Goal: Task Accomplishment & Management: Use online tool/utility

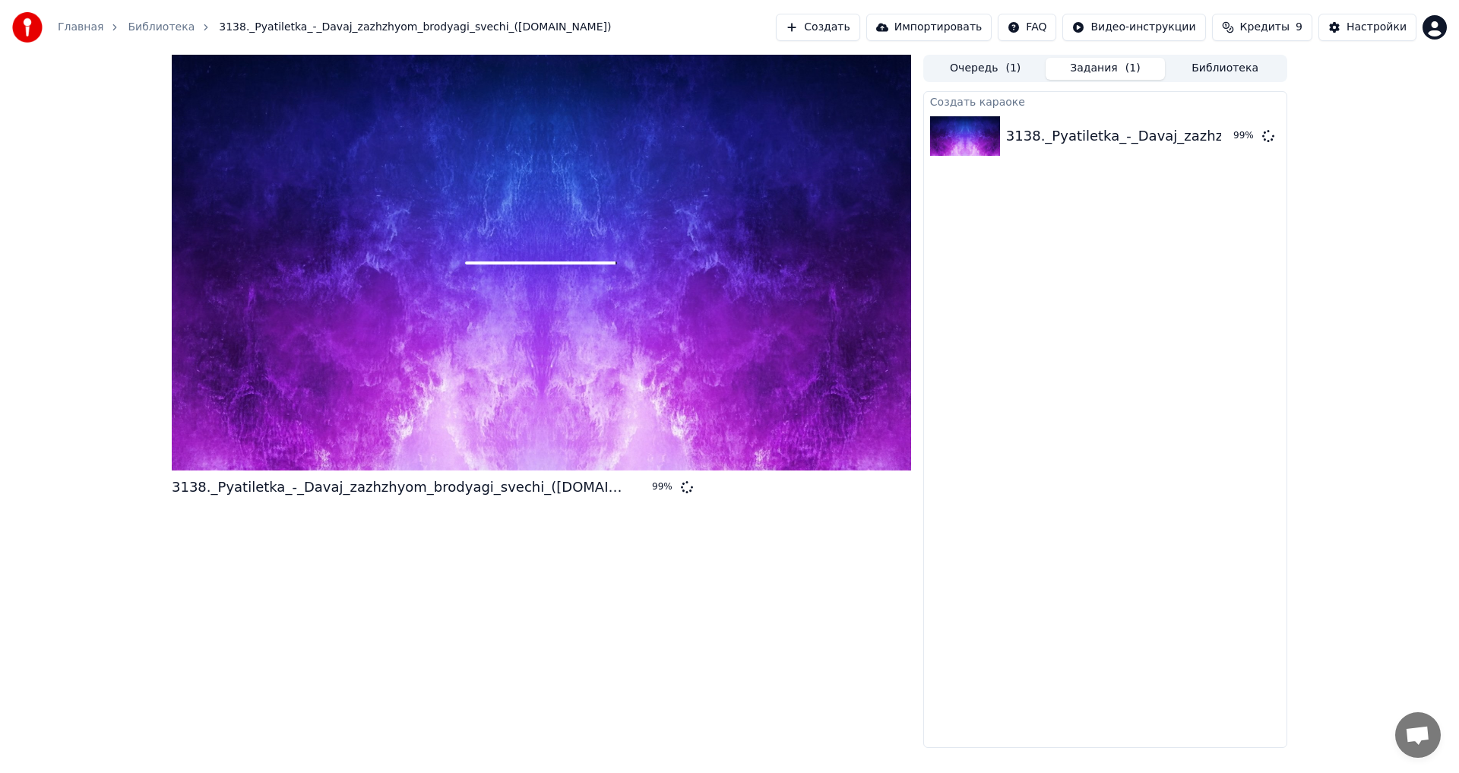
click at [1119, 223] on div "Создать караоке 3138._Pyatiletka_-_Davaj_zazhzhyom_brodyagi_svechi_([DOMAIN_NAM…" at bounding box center [1105, 419] width 364 height 656
click at [481, 30] on span "3138._Pyatiletka_-_Davaj_zazhzhyom_brodyagi_svechi_([DOMAIN_NAME])" at bounding box center [415, 27] width 392 height 15
click at [929, 675] on div "Создать караоке 3138._Pyatiletka_-_Davaj_zazhzhyom_brodyagi_svechi_([DOMAIN_NAM…" at bounding box center [1105, 419] width 364 height 656
click at [1267, 133] on icon at bounding box center [1268, 135] width 12 height 12
click at [1209, 142] on div "3138._Pyatiletka_-_Davaj_zazhzhyom_brodyagi_svechi_([DOMAIN_NAME])" at bounding box center [1258, 135] width 505 height 21
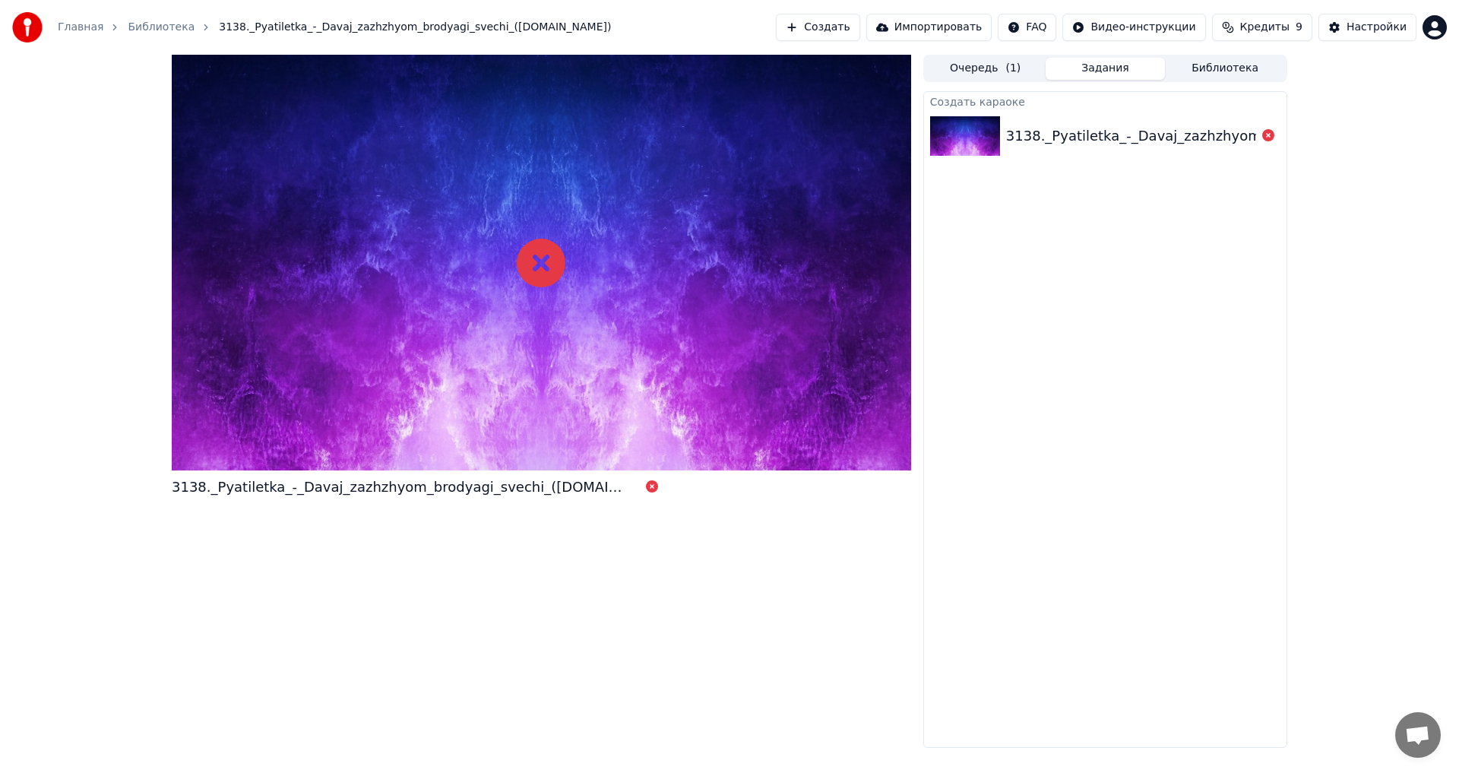
click at [979, 128] on img at bounding box center [965, 136] width 70 height 40
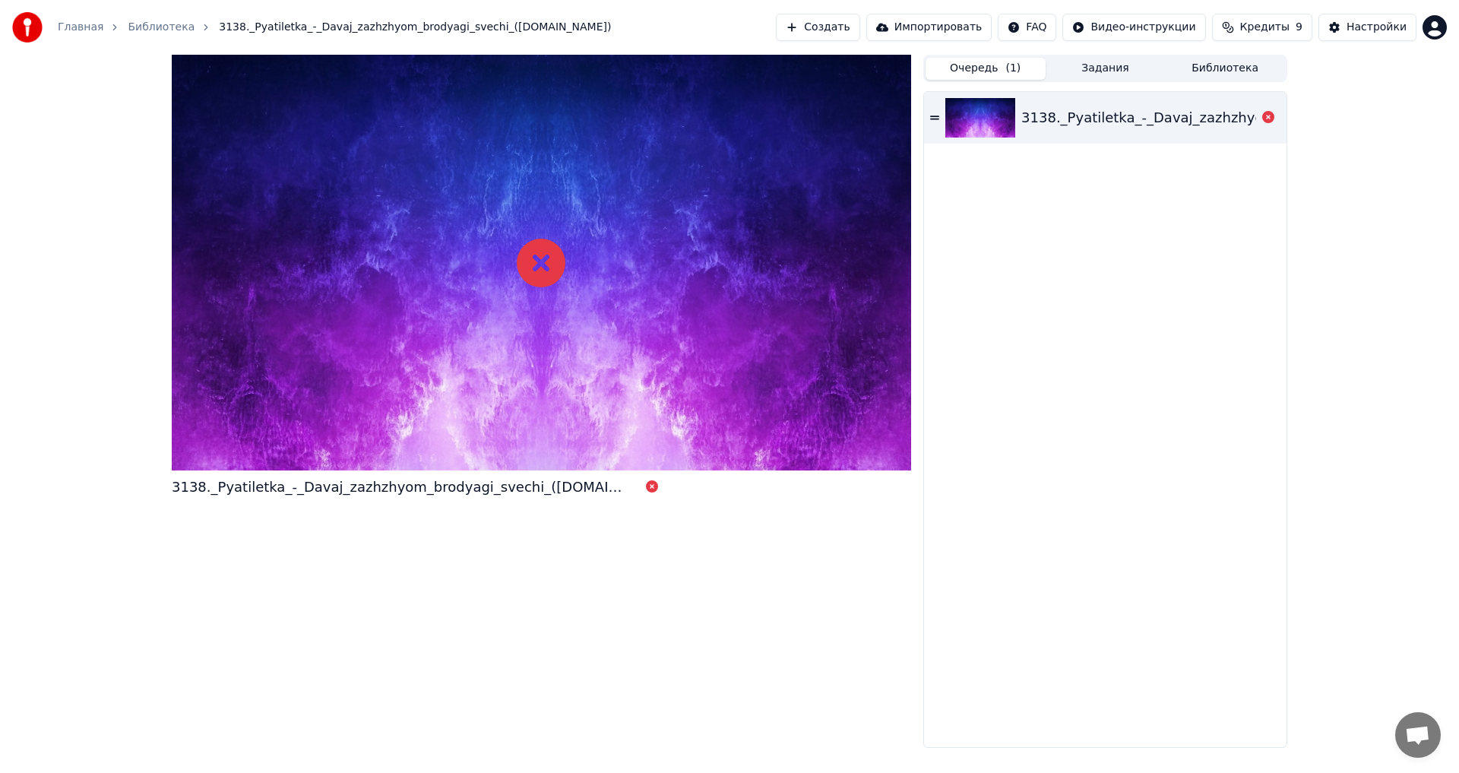
click at [955, 66] on button "Очередь ( 1 )" at bounding box center [985, 69] width 120 height 22
click at [1087, 116] on div "3138._Pyatiletka_-_Davaj_zazhzhyom_brodyagi_svechi_([DOMAIN_NAME])" at bounding box center [1273, 117] width 505 height 21
click at [857, 24] on button "Создать" at bounding box center [818, 27] width 84 height 27
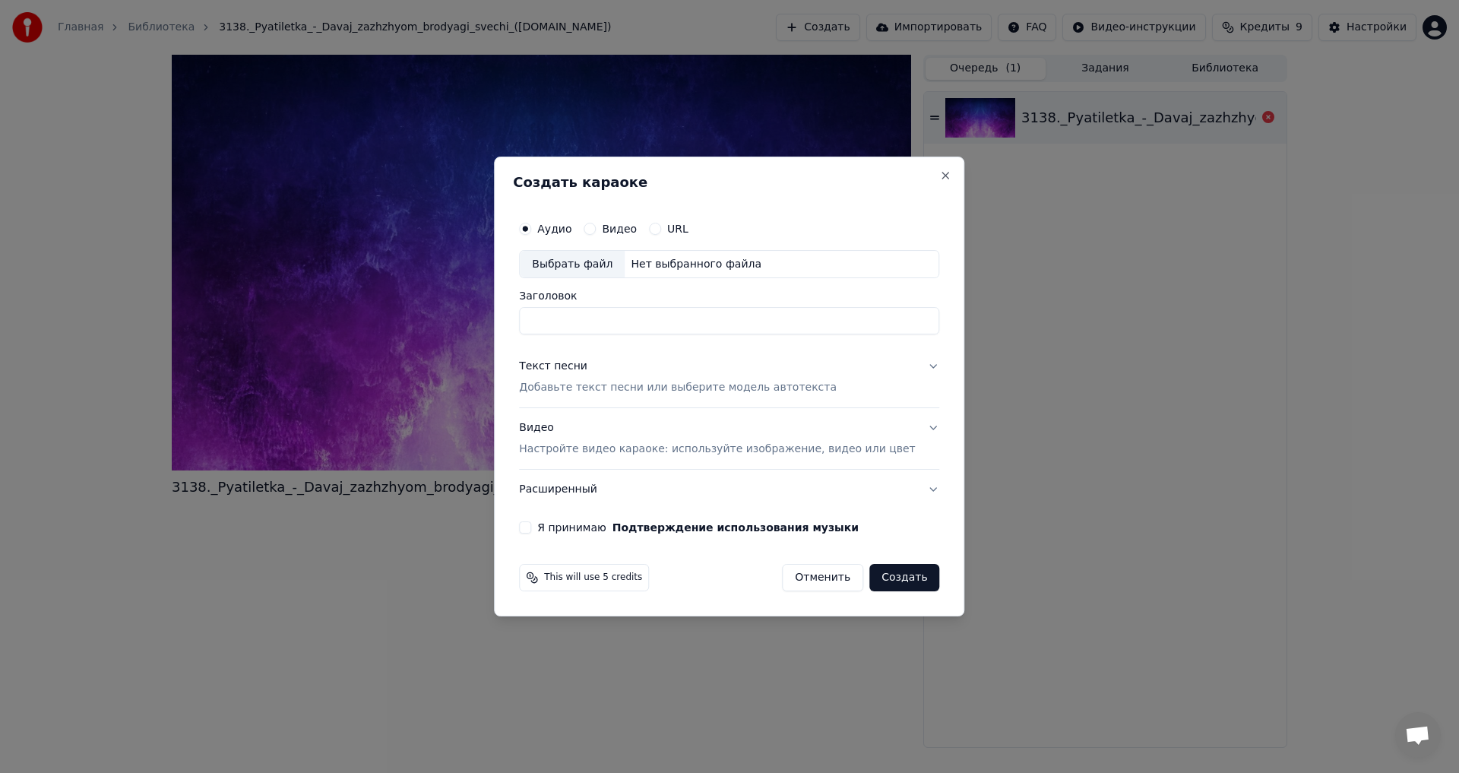
click at [925, 192] on div "Создать караоке Аудио Видео URL Выбрать файл Нет выбранного файла Заголовок Тек…" at bounding box center [729, 387] width 470 height 460
click at [922, 185] on h2 "Создать караоке" at bounding box center [729, 183] width 432 height 14
click at [940, 172] on button "Close" at bounding box center [946, 175] width 12 height 12
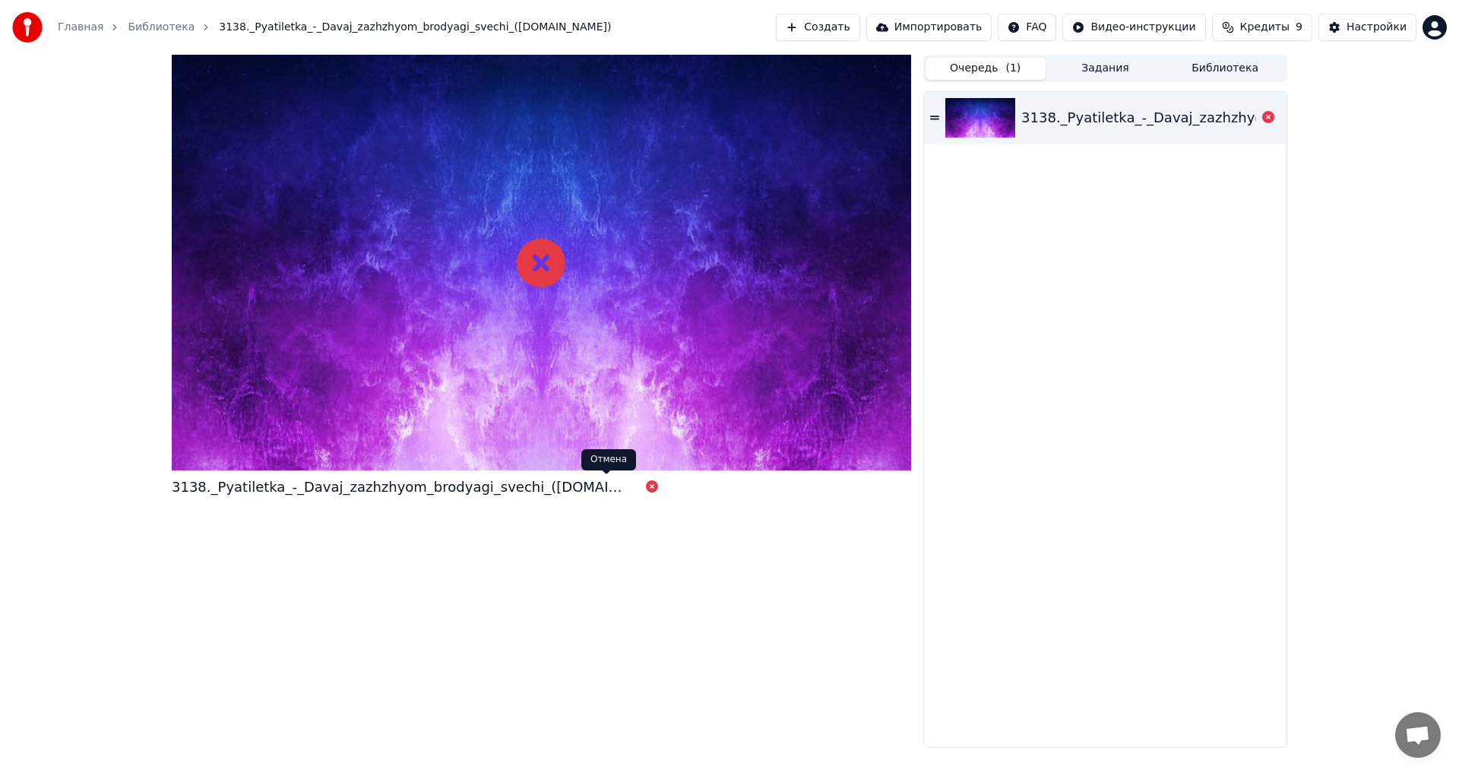
click at [646, 488] on icon at bounding box center [652, 486] width 12 height 12
click at [546, 264] on icon at bounding box center [541, 263] width 49 height 49
click at [1083, 120] on div "3138._Pyatiletka_-_Davaj_zazhzhyom_brodyagi_svechi_([DOMAIN_NAME])" at bounding box center [1273, 117] width 505 height 21
click at [1110, 76] on button "Задания" at bounding box center [1105, 69] width 120 height 22
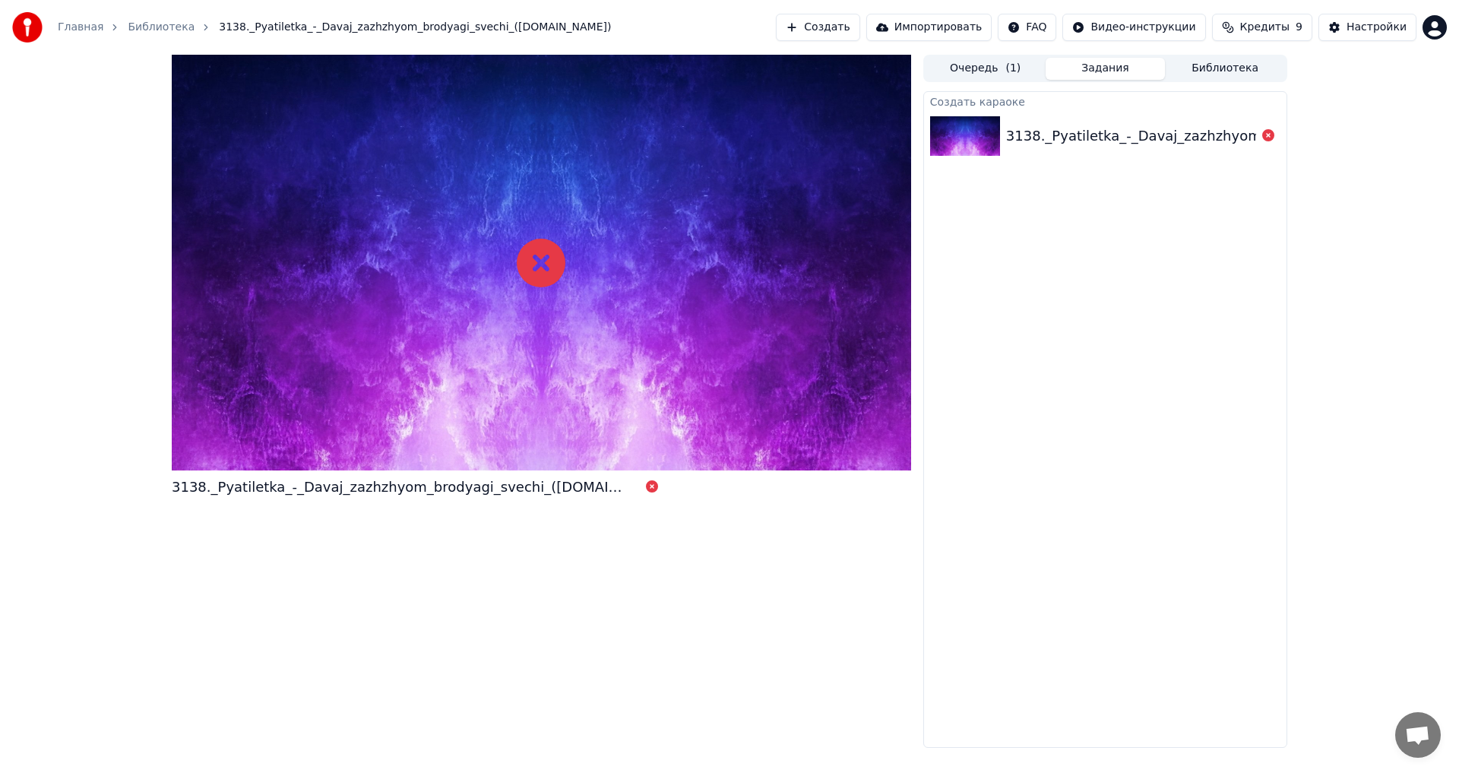
click at [1225, 66] on button "Библиотека" at bounding box center [1225, 69] width 120 height 22
